Goal: Check status: Check status

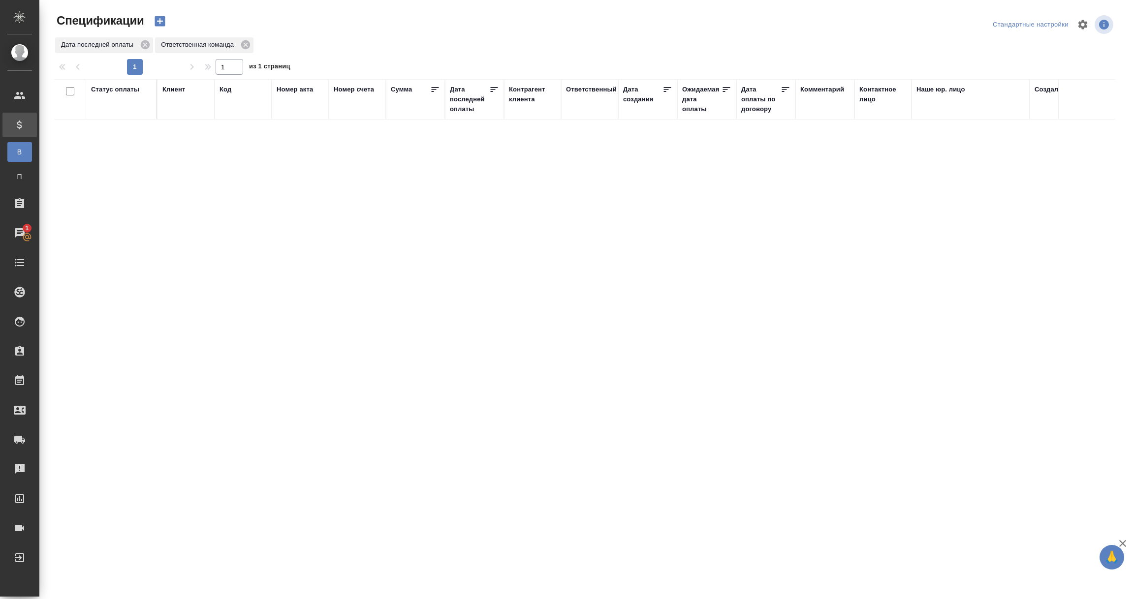
click at [470, 109] on div "Дата последней оплаты" at bounding box center [469, 100] width 39 height 30
click at [471, 122] on input "18.09-19.09" at bounding box center [477, 125] width 43 height 14
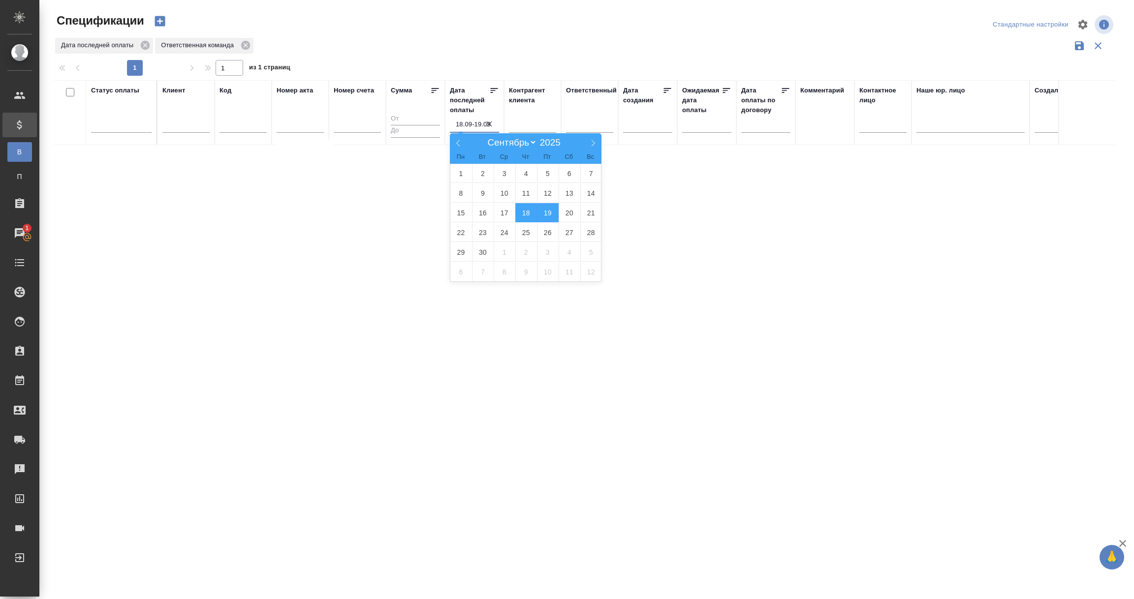
click at [526, 216] on span "18" at bounding box center [526, 212] width 22 height 19
click at [498, 212] on span "17" at bounding box center [505, 212] width 22 height 19
type div "2025-09-16T21:00:00.000Z — 2025-09-17T21:00:00.000Z"
type input "17.09-18.09"
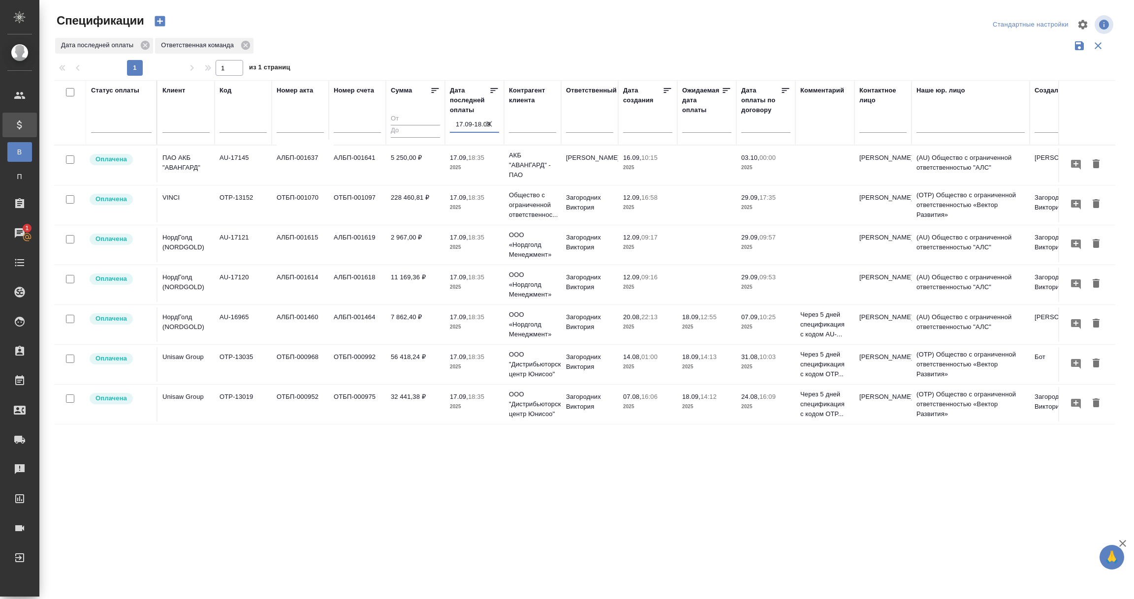
click at [467, 123] on input "17.09-18.09" at bounding box center [477, 125] width 43 height 14
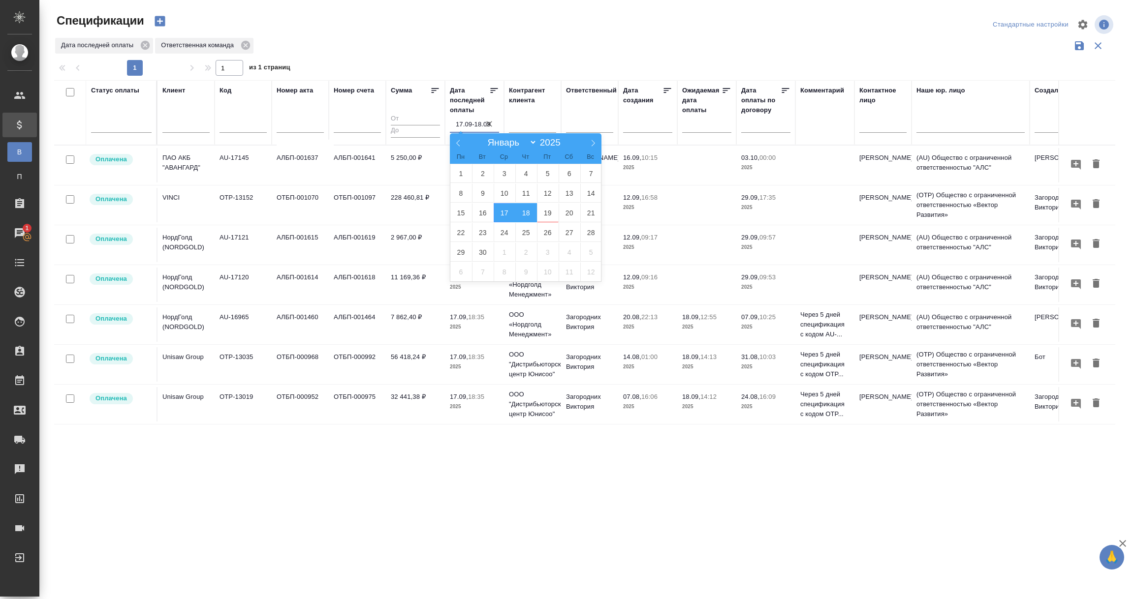
click at [530, 215] on span "18" at bounding box center [526, 212] width 22 height 19
type div "2025-09-17T21:00:00.000Z"
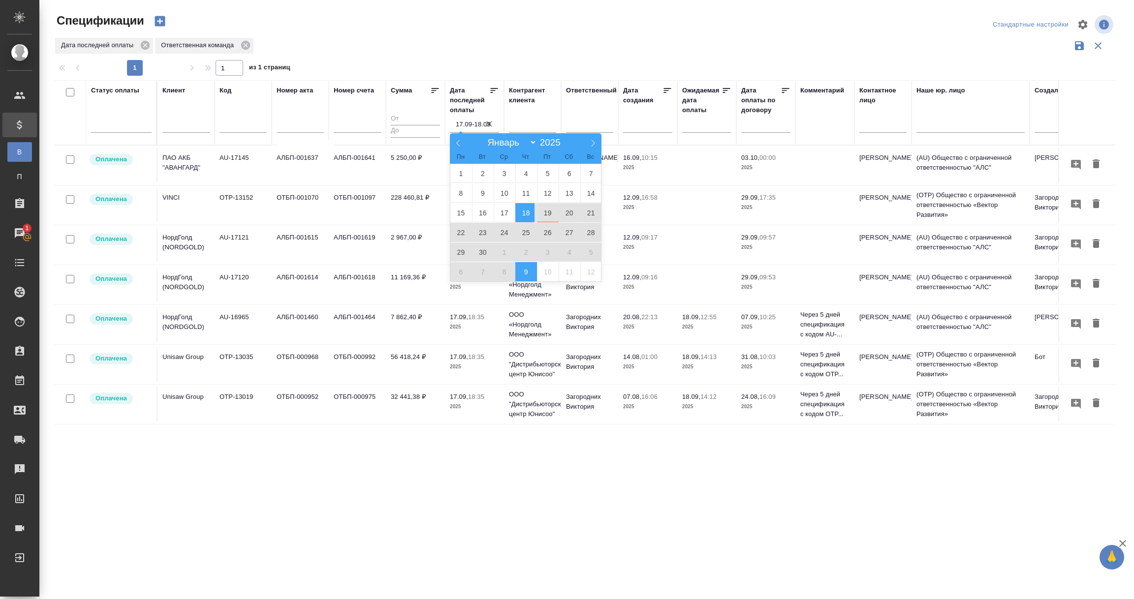
scroll to position [1, 0]
click at [470, 491] on div ".cls-1 fill:#fff; AWATERA Vorobyova Ekaterina Клиенты Спецификации В Все специф…" at bounding box center [567, 299] width 1134 height 599
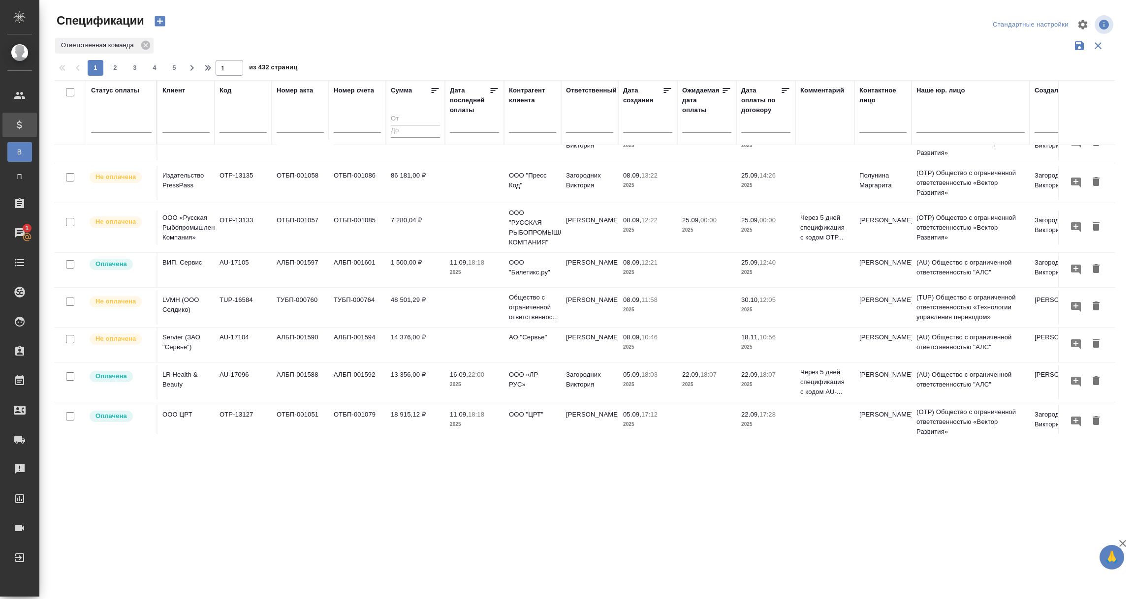
scroll to position [726, 0]
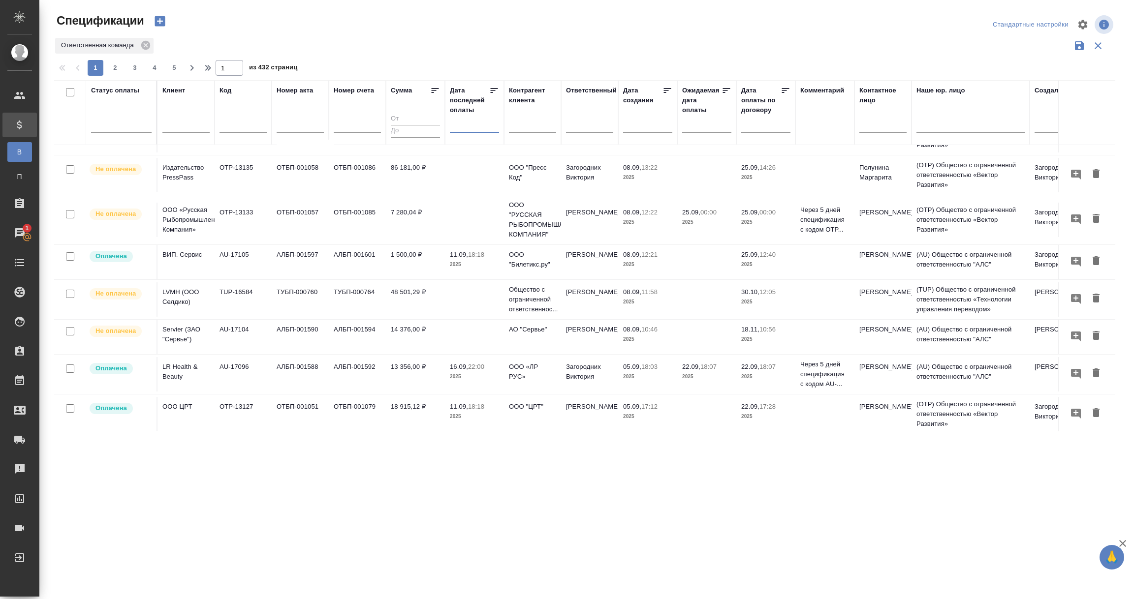
click at [465, 124] on input "text" at bounding box center [477, 125] width 43 height 14
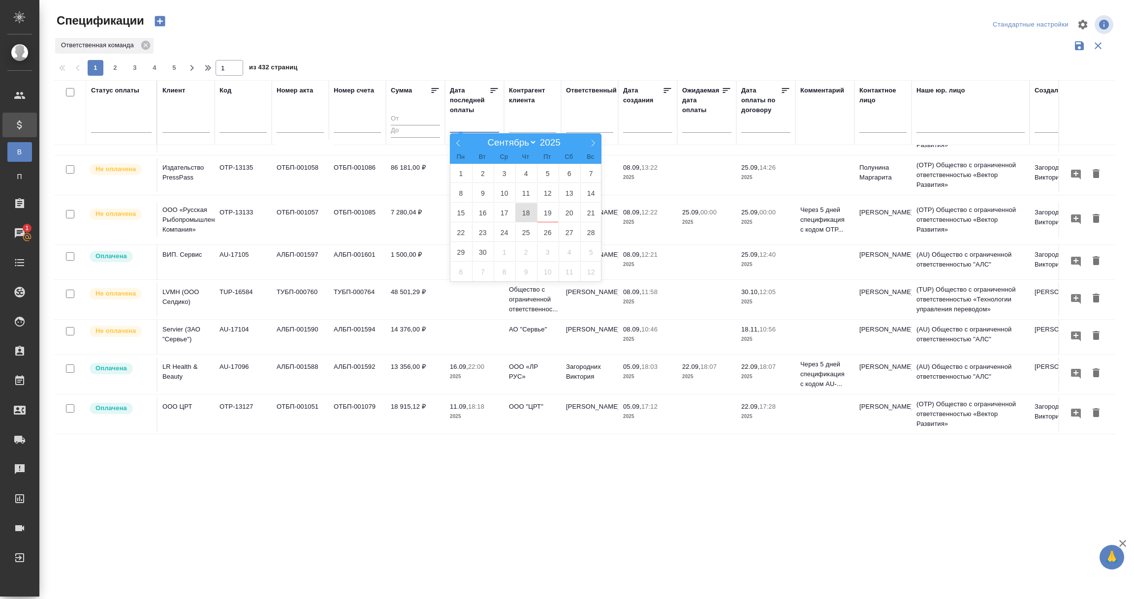
click at [523, 214] on span "18" at bounding box center [526, 212] width 22 height 19
type div "2025-09-17T21:00:00.000Z"
click at [544, 214] on span "19" at bounding box center [548, 212] width 22 height 19
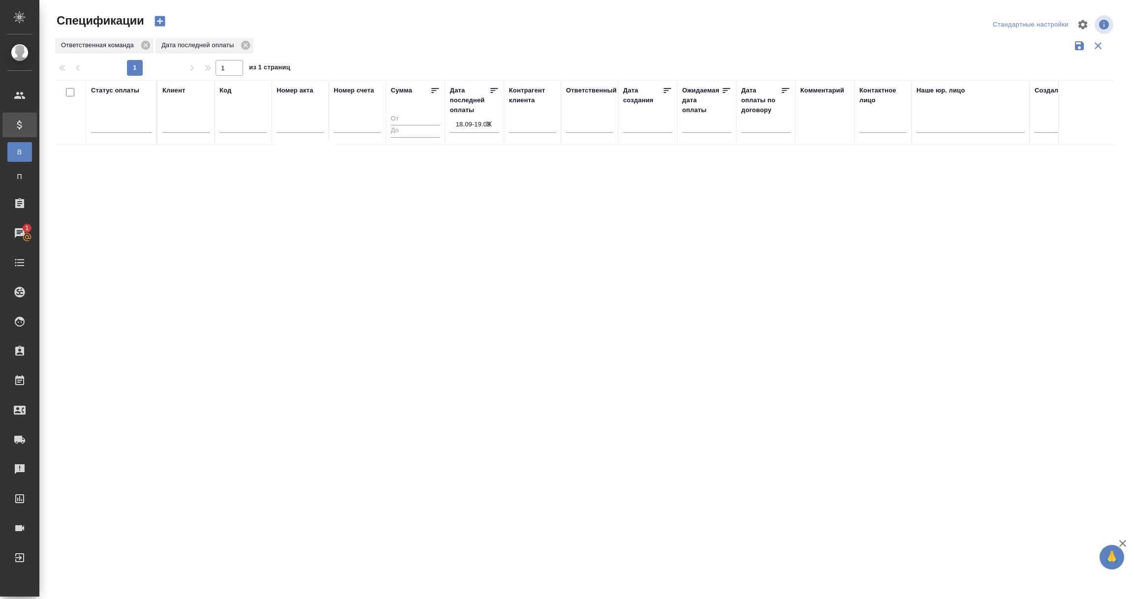
scroll to position [0, 216]
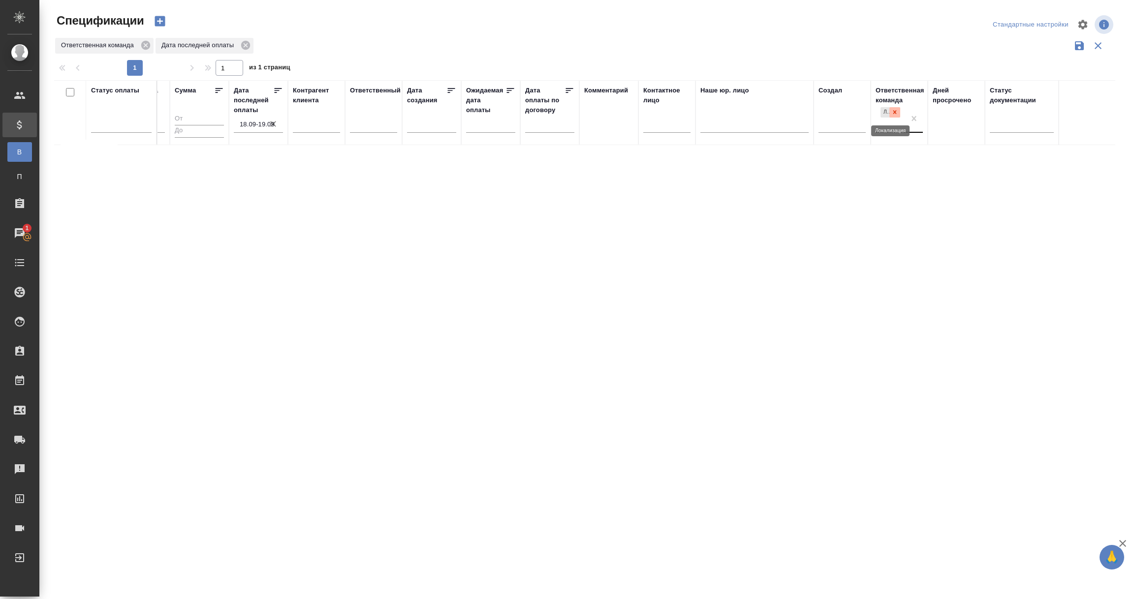
click at [898, 114] on div at bounding box center [894, 112] width 11 height 10
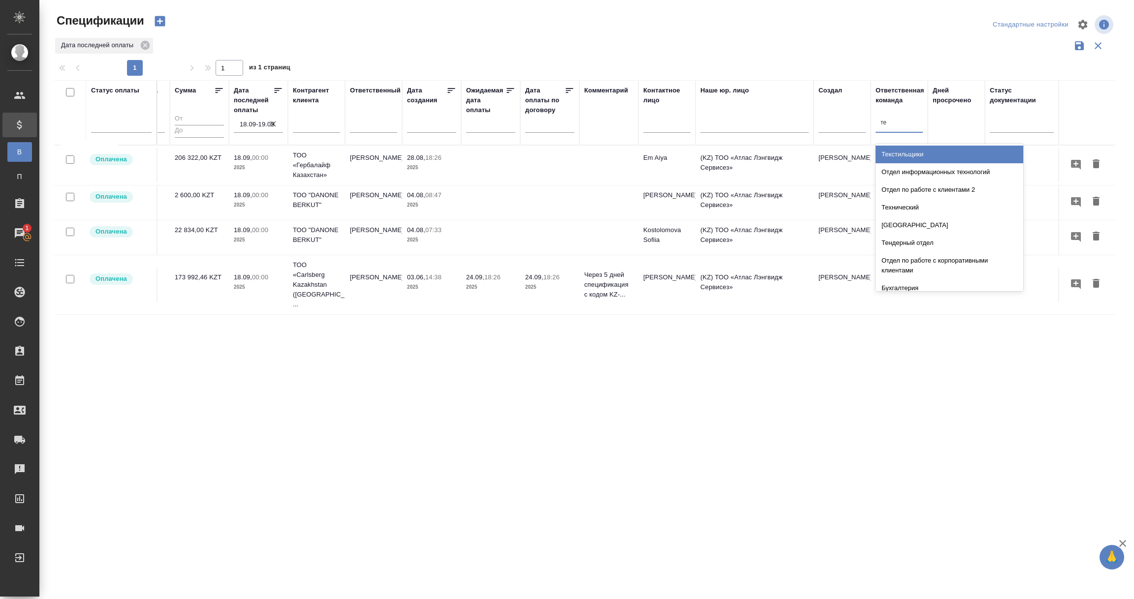
type input "тех"
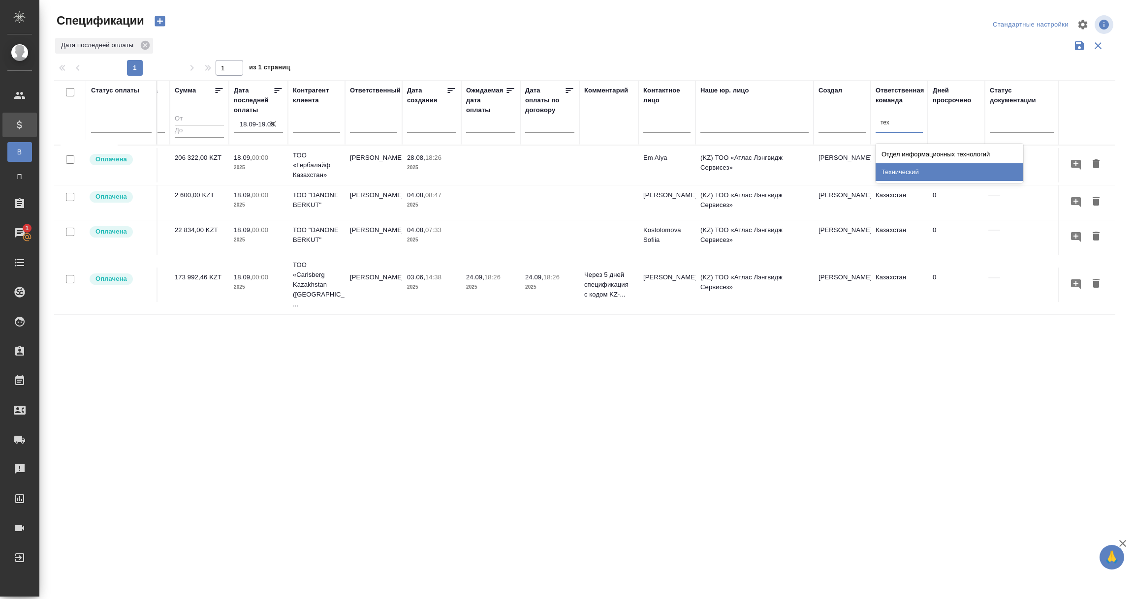
click at [901, 170] on div "Технический" at bounding box center [949, 172] width 148 height 18
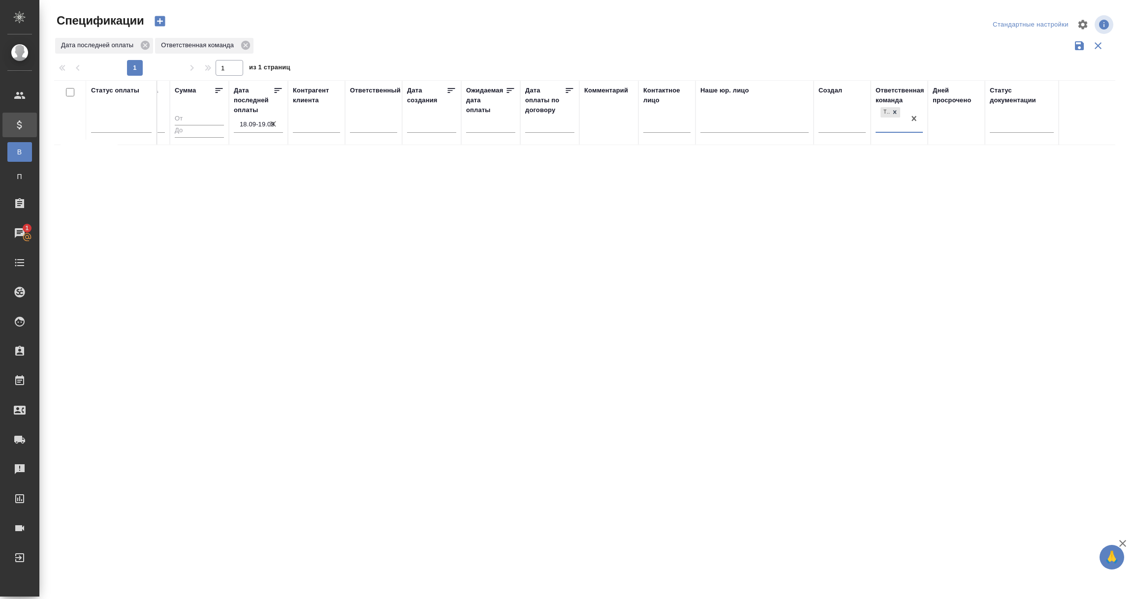
scroll to position [0, 0]
